Goal: Information Seeking & Learning: Learn about a topic

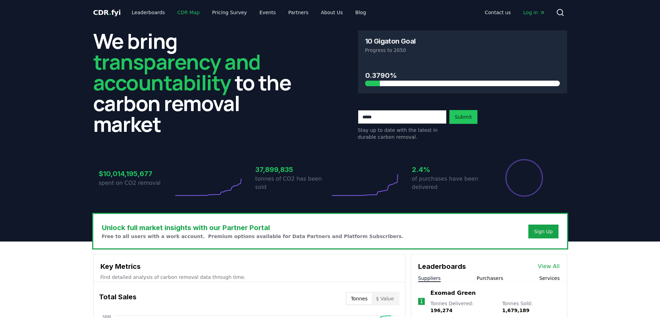
click at [176, 11] on link "CDR Map" at bounding box center [188, 12] width 33 height 12
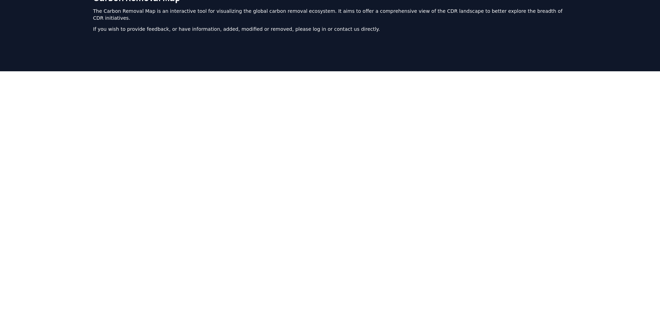
scroll to position [104, 0]
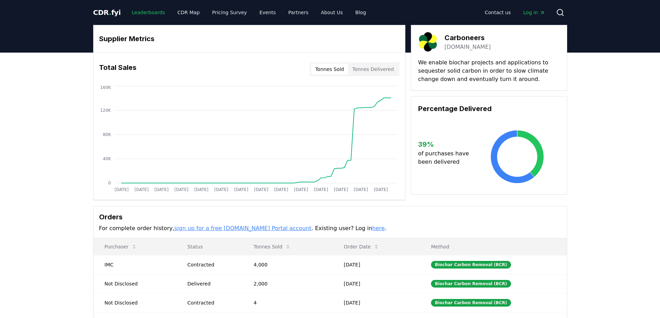
click at [149, 11] on link "Leaderboards" at bounding box center [148, 12] width 44 height 12
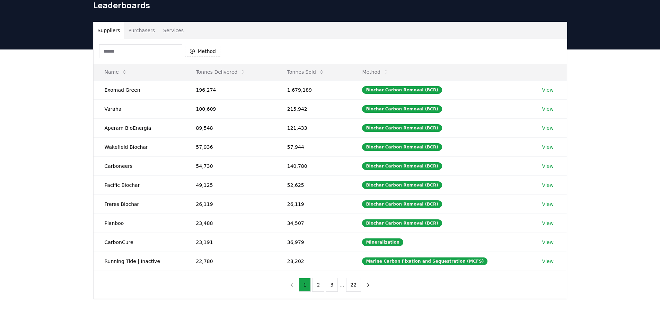
scroll to position [69, 0]
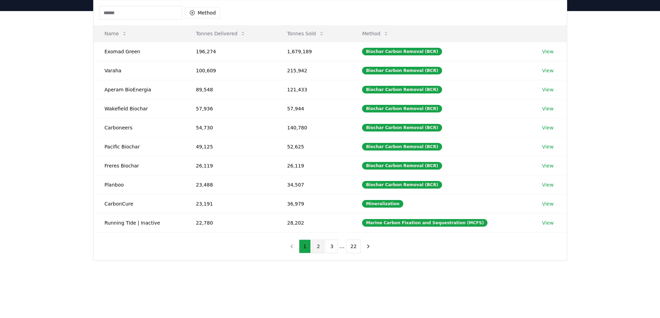
click at [318, 246] on button "2" at bounding box center [318, 247] width 12 height 14
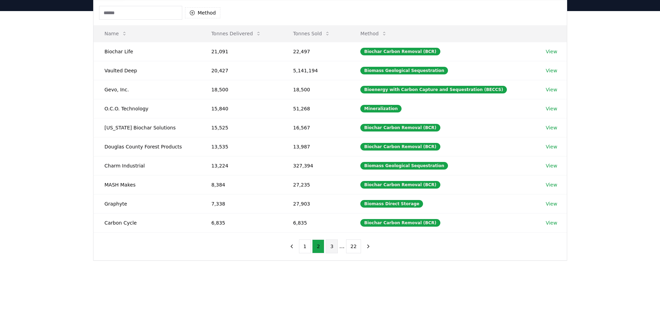
click at [335, 248] on button "3" at bounding box center [332, 247] width 12 height 14
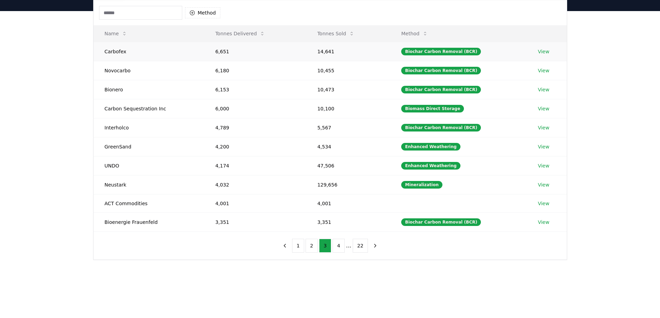
click at [110, 53] on td "Carbofex" at bounding box center [149, 51] width 111 height 19
click at [543, 51] on link "View" at bounding box center [542, 51] width 11 height 7
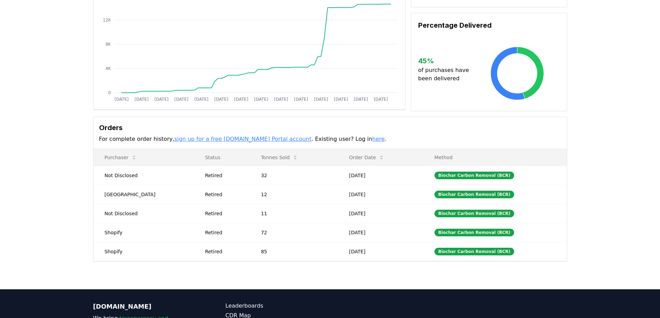
scroll to position [139, 0]
